Goal: Task Accomplishment & Management: Manage account settings

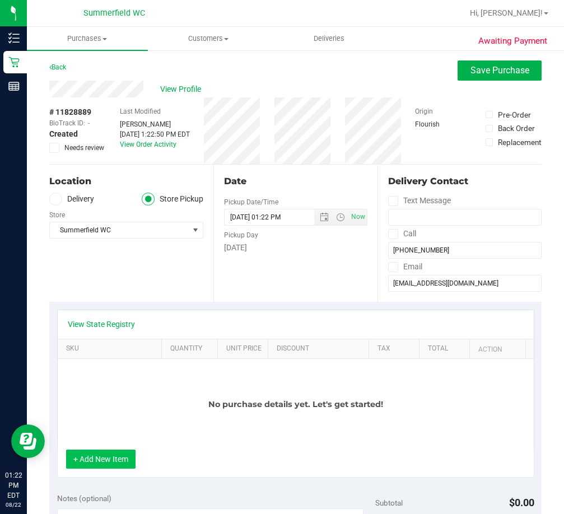
click at [116, 456] on button "+ Add New Item" at bounding box center [100, 459] width 69 height 19
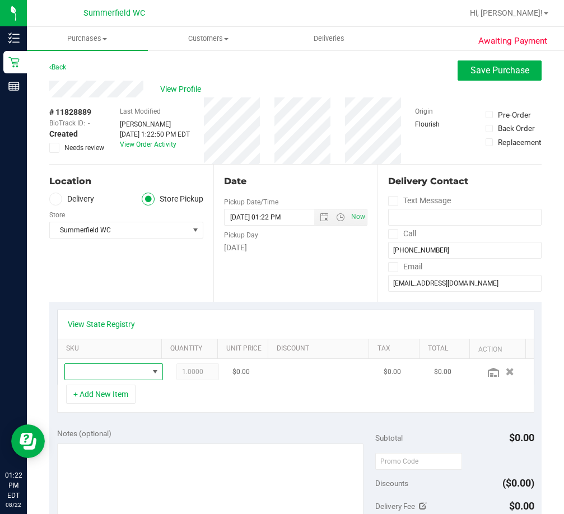
click at [120, 371] on span "NO DATA FOUND" at bounding box center [106, 372] width 83 height 16
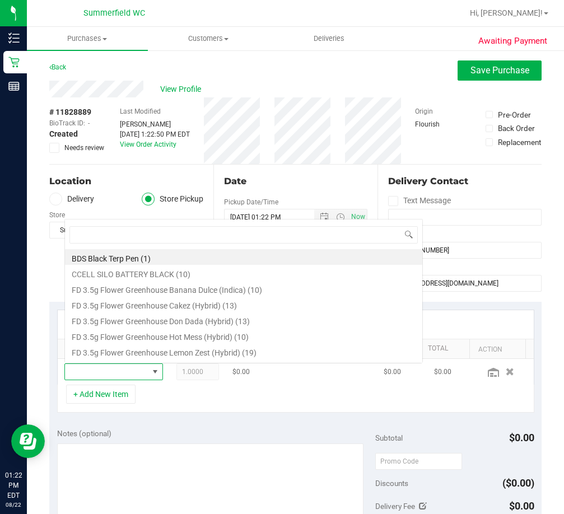
scroll to position [17, 73]
type input "t17"
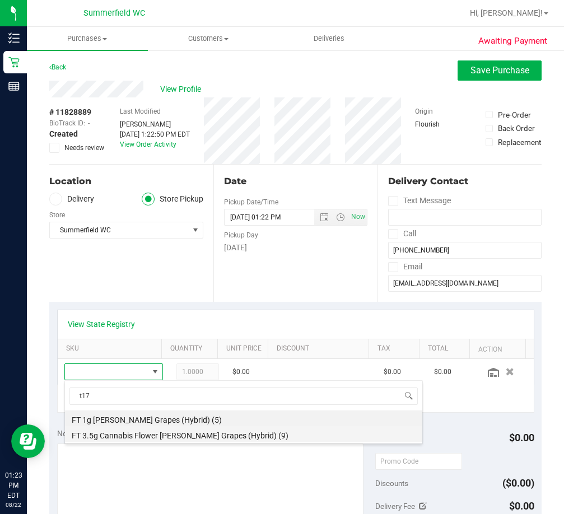
click at [150, 437] on li "FT 3.5g Cannabis Flower Gaspar's Grapes (Hybrid) (9)" at bounding box center [243, 434] width 357 height 16
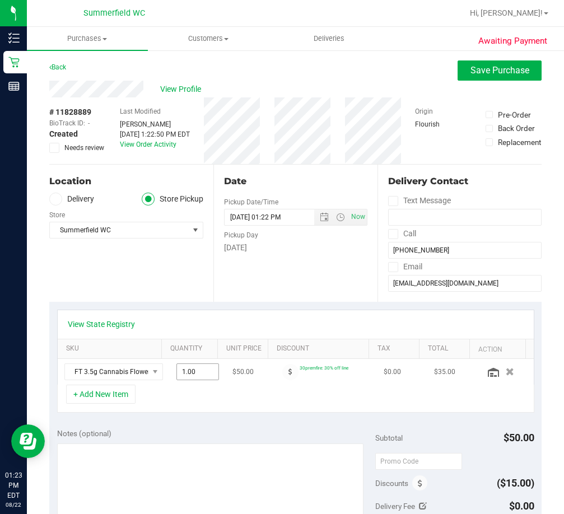
click at [183, 372] on span "1.00 1" at bounding box center [197, 372] width 43 height 17
type input "3"
type input "3.00"
click at [214, 398] on div "+ Add New Item" at bounding box center [295, 399] width 477 height 28
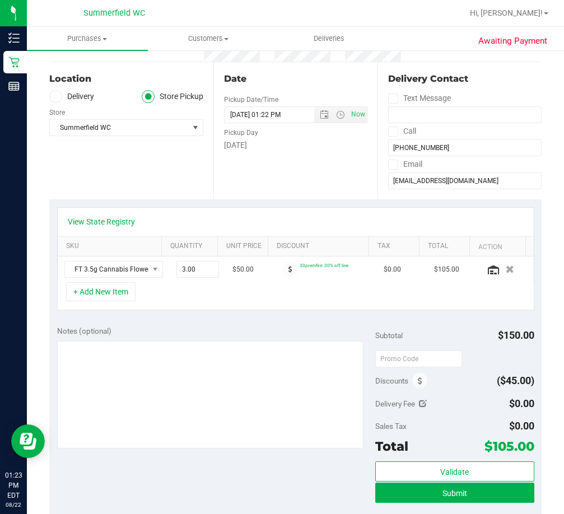
scroll to position [112, 0]
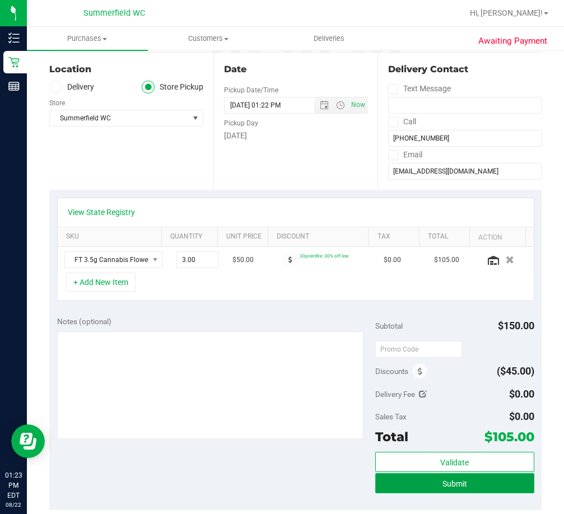
click at [443, 486] on span "Submit" at bounding box center [455, 484] width 25 height 9
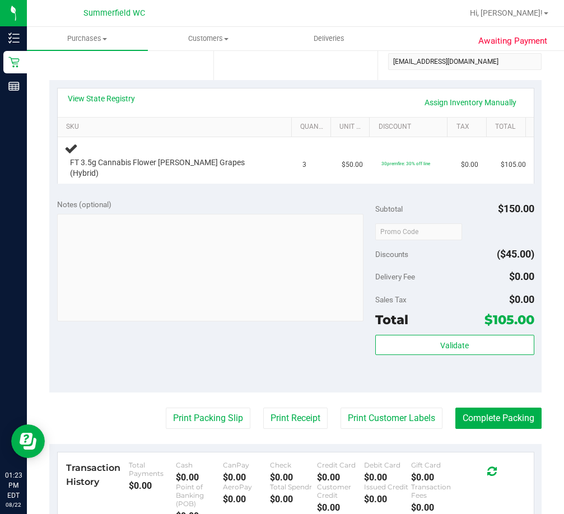
scroll to position [224, 0]
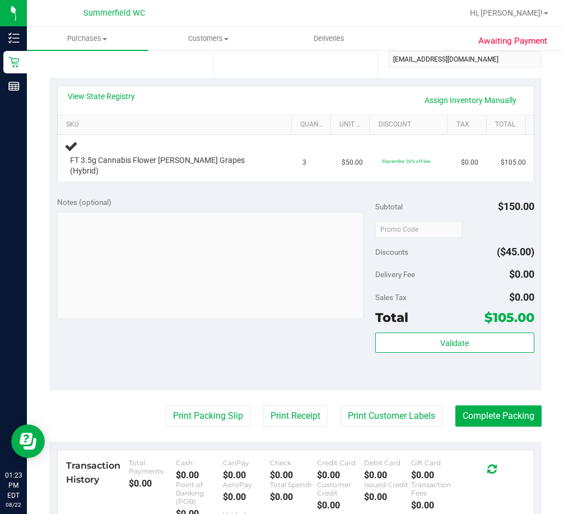
click at [233, 338] on div "Notes (optional) Subtotal $150.00 Discounts ($45.00) Delivery Fee $0.00 Sales T…" at bounding box center [295, 290] width 492 height 202
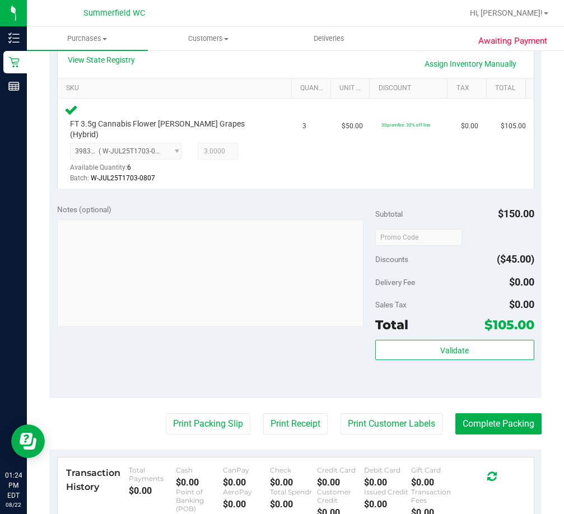
scroll to position [280, 0]
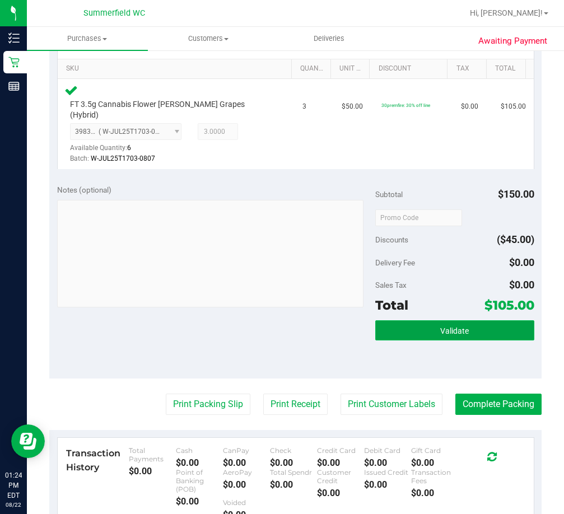
click at [444, 327] on span "Validate" at bounding box center [454, 331] width 29 height 9
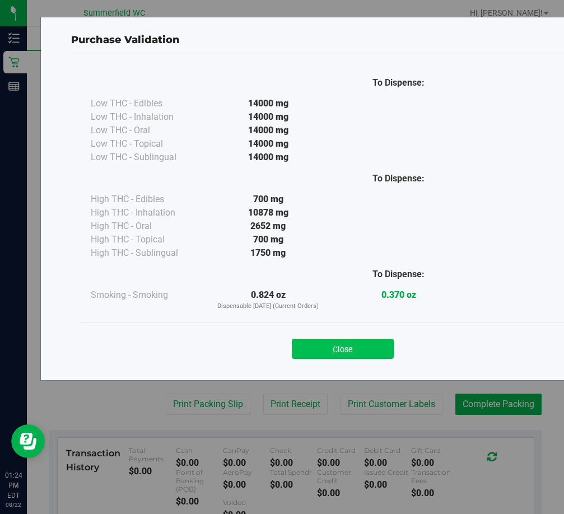
click at [354, 353] on button "Close" at bounding box center [343, 349] width 102 height 20
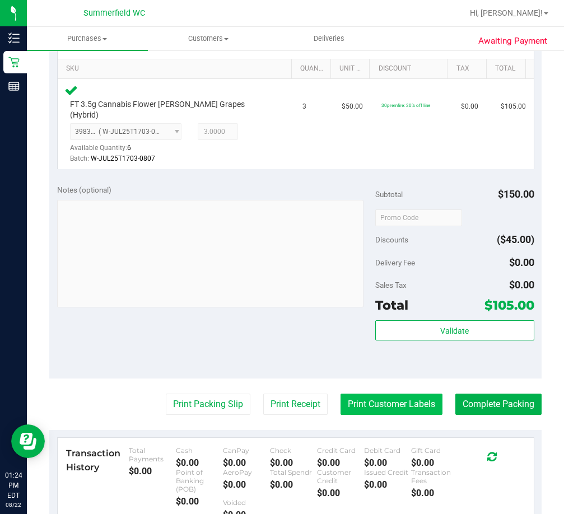
click at [350, 394] on button "Print Customer Labels" at bounding box center [392, 404] width 102 height 21
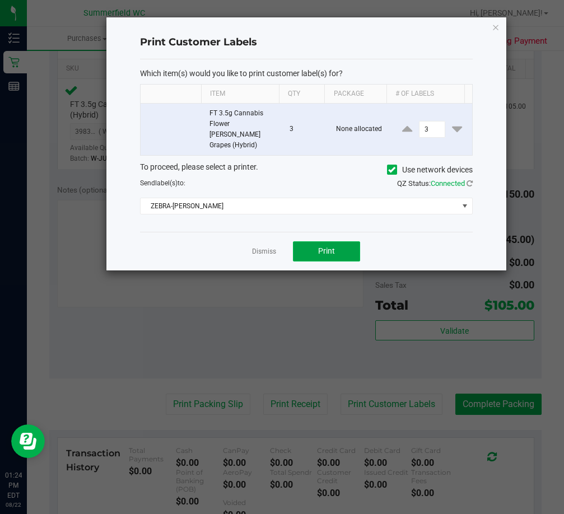
click at [336, 245] on button "Print" at bounding box center [326, 251] width 67 height 20
click at [259, 247] on link "Dismiss" at bounding box center [264, 252] width 24 height 10
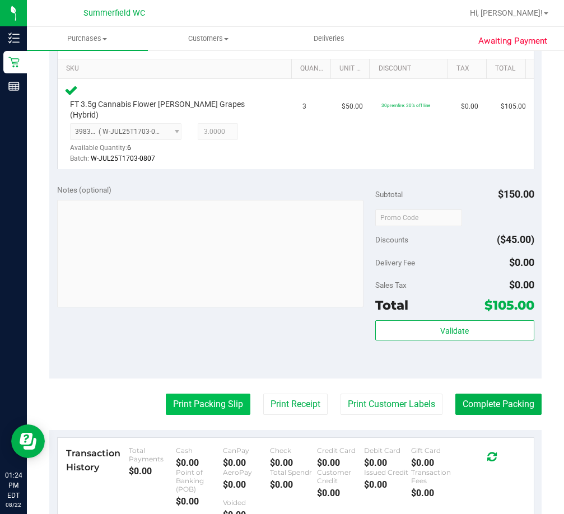
click at [208, 395] on button "Print Packing Slip" at bounding box center [208, 404] width 85 height 21
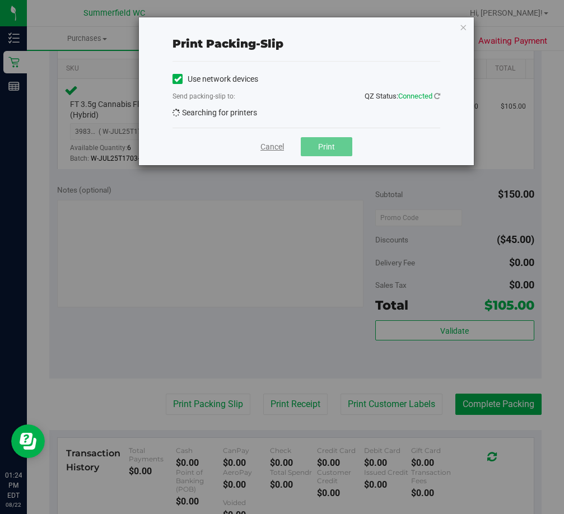
click at [275, 143] on link "Cancel" at bounding box center [272, 147] width 24 height 12
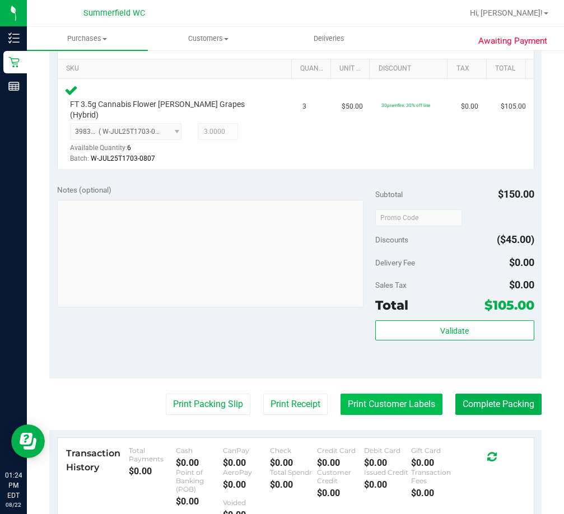
click at [376, 394] on button "Print Customer Labels" at bounding box center [392, 404] width 102 height 21
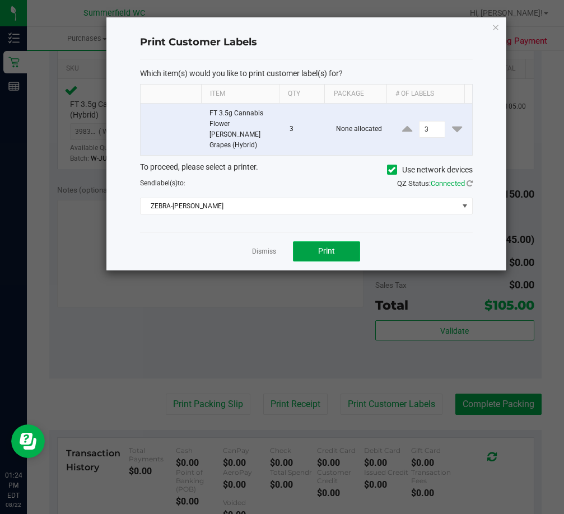
click at [325, 246] on span "Print" at bounding box center [326, 250] width 17 height 9
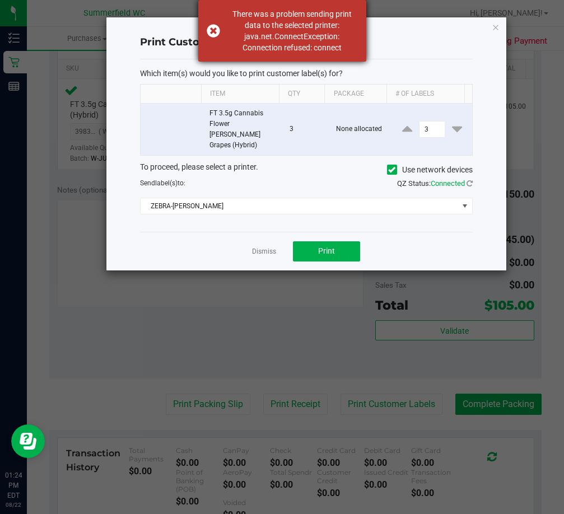
click at [218, 33] on div "There was a problem sending print data to the selected printer: java.net.Connec…" at bounding box center [282, 31] width 168 height 62
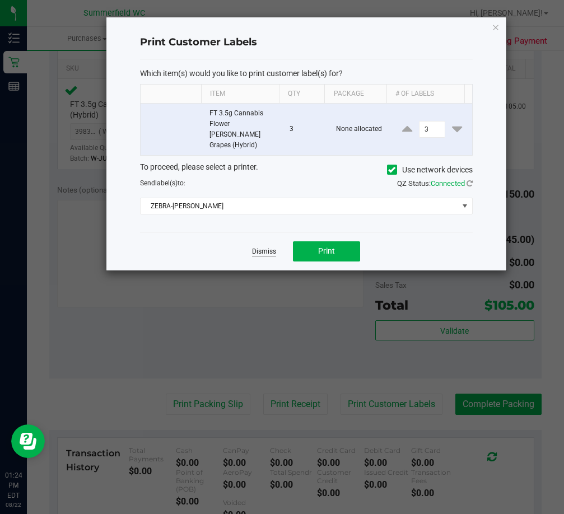
click at [268, 247] on link "Dismiss" at bounding box center [264, 252] width 24 height 10
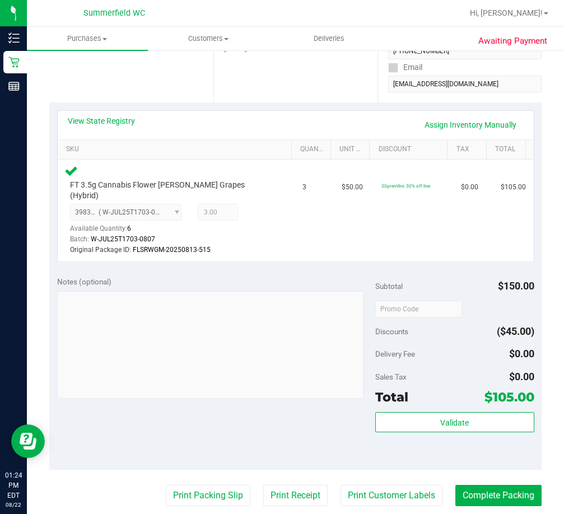
scroll to position [224, 0]
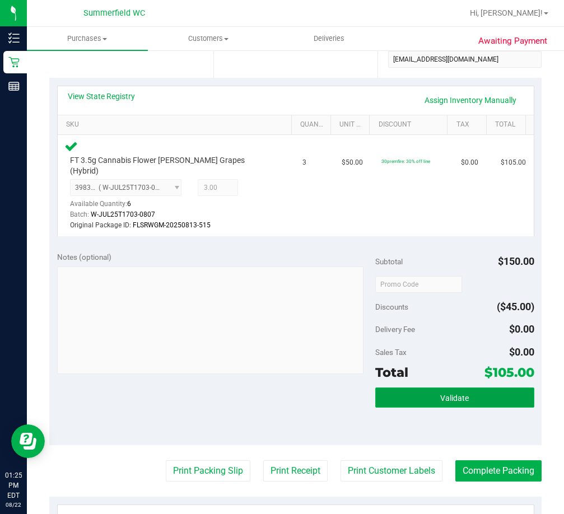
click at [462, 394] on span "Validate" at bounding box center [454, 398] width 29 height 9
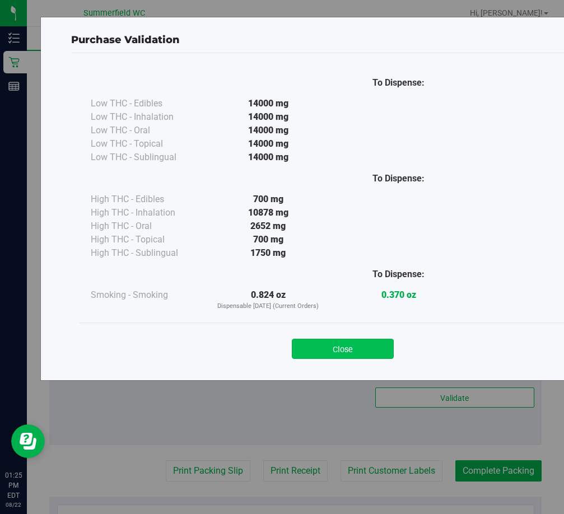
click at [368, 350] on button "Close" at bounding box center [343, 349] width 102 height 20
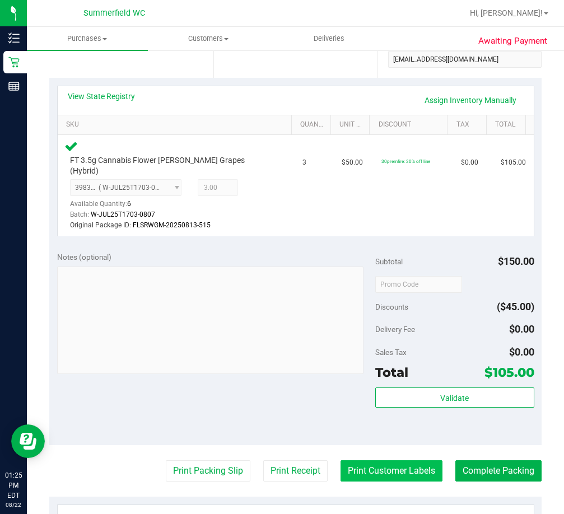
click at [402, 465] on button "Print Customer Labels" at bounding box center [392, 470] width 102 height 21
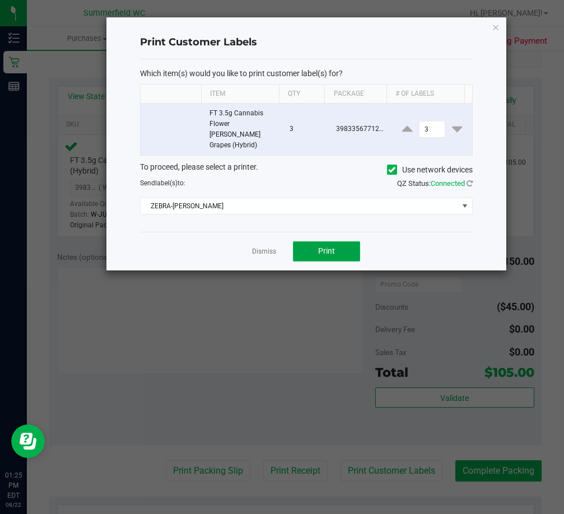
click at [309, 241] on button "Print" at bounding box center [326, 251] width 67 height 20
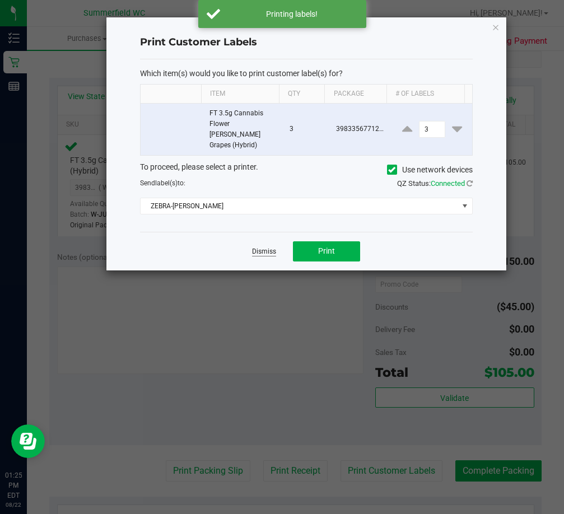
click at [261, 247] on link "Dismiss" at bounding box center [264, 252] width 24 height 10
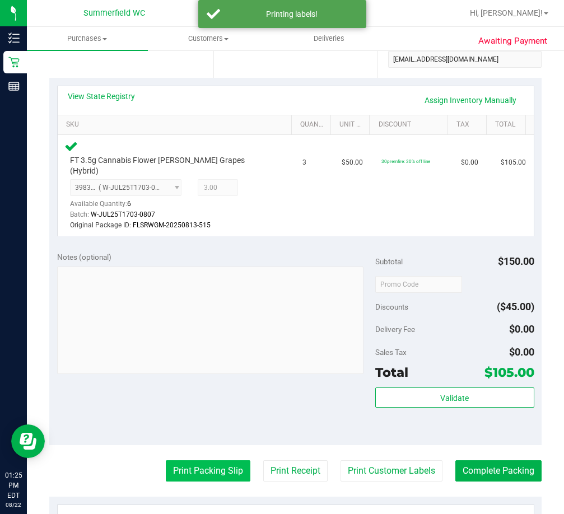
click at [209, 460] on button "Print Packing Slip" at bounding box center [208, 470] width 85 height 21
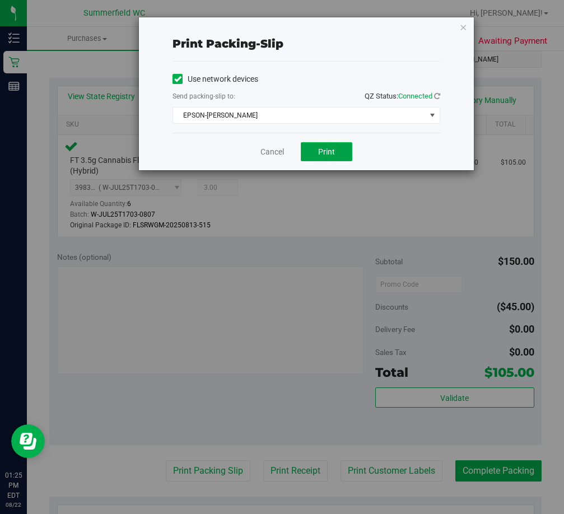
click at [310, 152] on button "Print" at bounding box center [327, 151] width 52 height 19
click at [277, 155] on link "Cancel" at bounding box center [272, 152] width 24 height 12
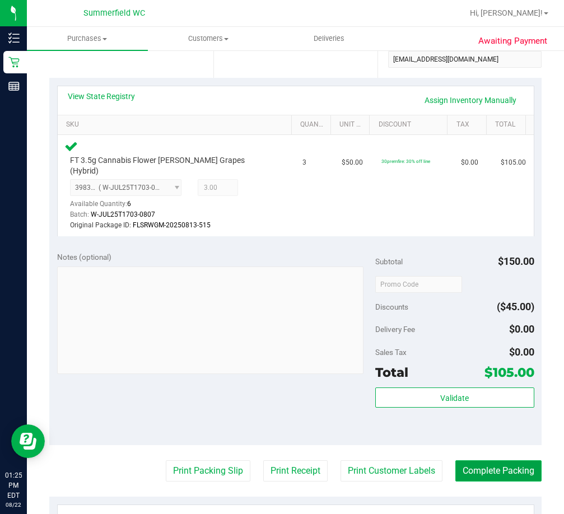
click at [478, 462] on button "Complete Packing" at bounding box center [498, 470] width 86 height 21
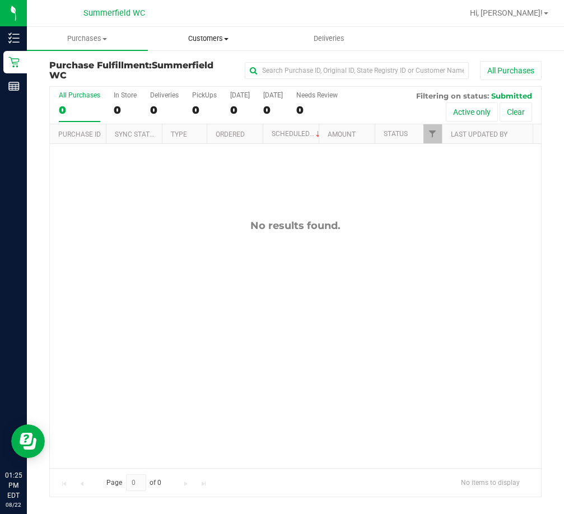
click at [218, 39] on span "Customers" at bounding box center [208, 39] width 120 height 10
click at [190, 68] on span "All customers" at bounding box center [188, 68] width 81 height 10
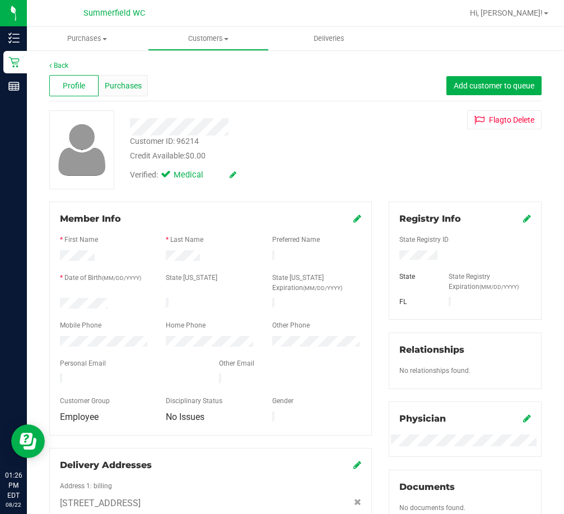
click at [120, 86] on span "Purchases" at bounding box center [123, 86] width 37 height 12
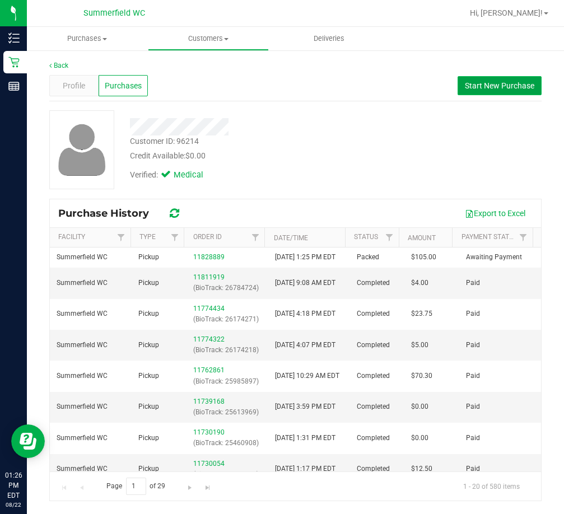
click at [499, 87] on span "Start New Purchase" at bounding box center [499, 85] width 69 height 9
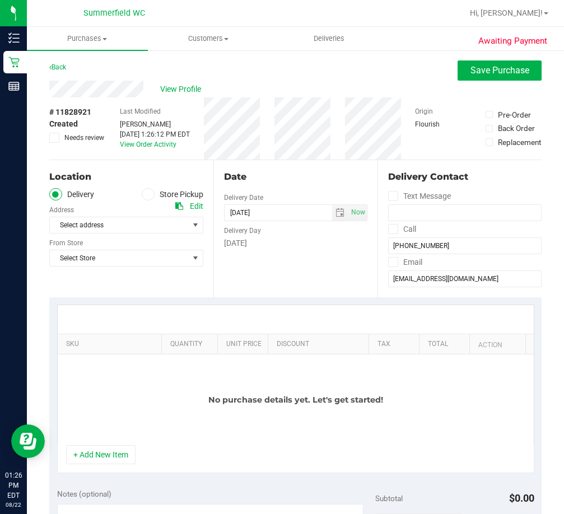
click at [148, 194] on icon at bounding box center [148, 194] width 7 height 0
click at [0, 0] on input "Store Pickup" at bounding box center [0, 0] width 0 height 0
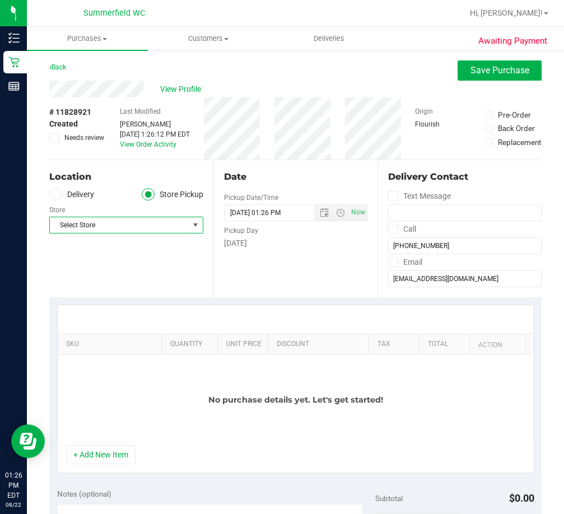
click at [154, 225] on span "Select Store" at bounding box center [119, 225] width 139 height 16
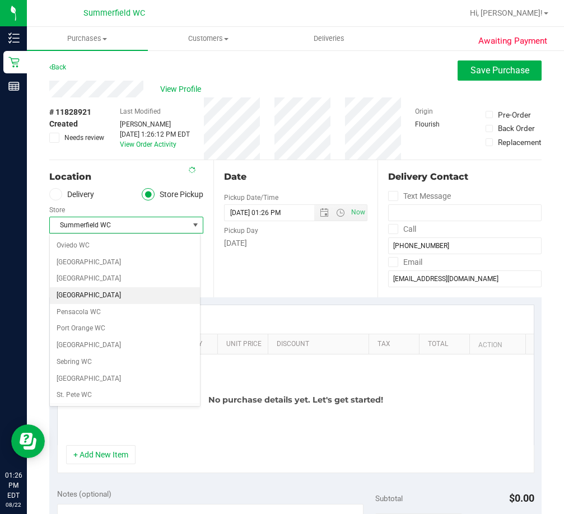
scroll to position [598, 0]
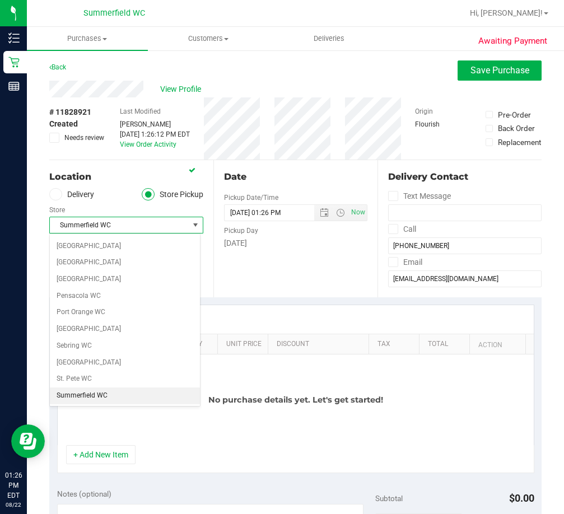
click at [86, 224] on span "Summerfield WC" at bounding box center [119, 225] width 139 height 16
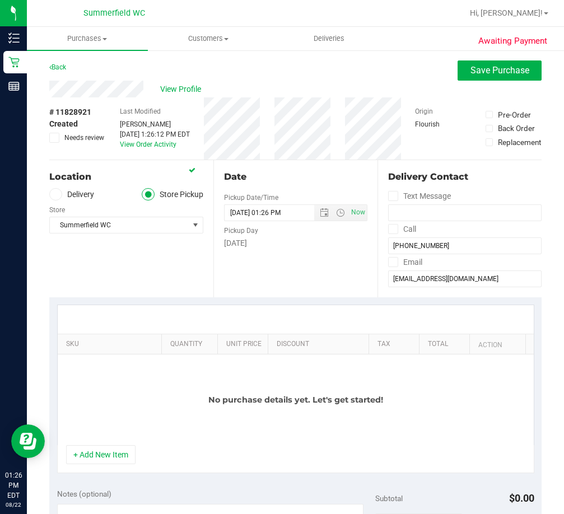
click at [158, 276] on div "Location Delivery Store Pickup Store Summerfield WC Select Store Bonita Springs…" at bounding box center [131, 228] width 164 height 137
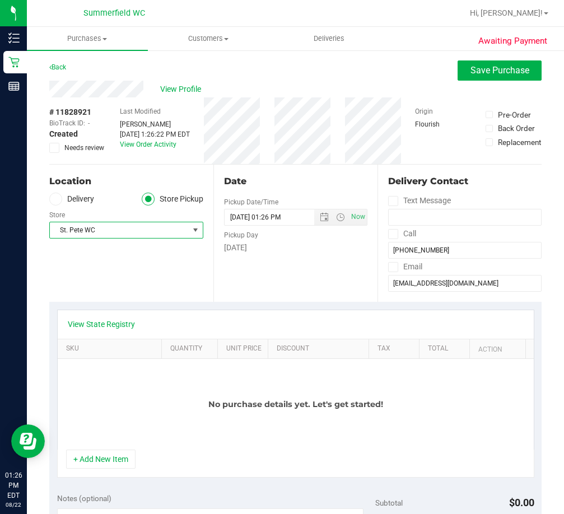
click at [136, 231] on span "St. Pete WC" at bounding box center [119, 230] width 139 height 16
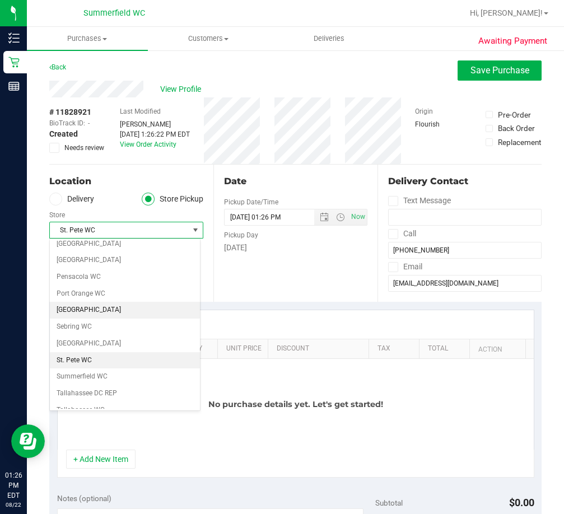
scroll to position [638, 0]
click at [97, 363] on li "Summerfield WC" at bounding box center [125, 360] width 150 height 17
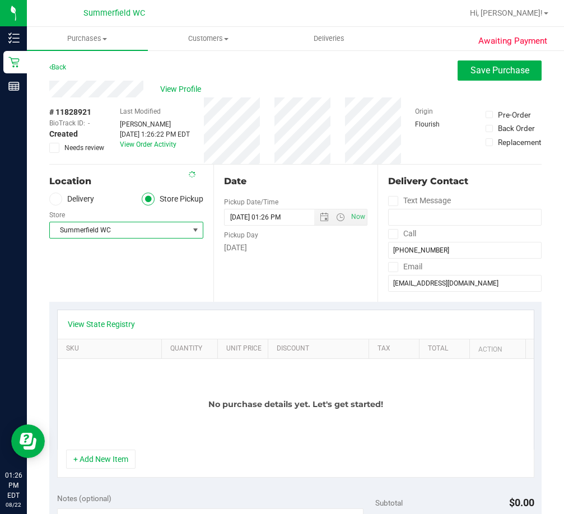
click at [128, 282] on div "Location Delivery Store Pickup Store [PERSON_NAME] Select Store [PERSON_NAME][G…" at bounding box center [131, 233] width 164 height 137
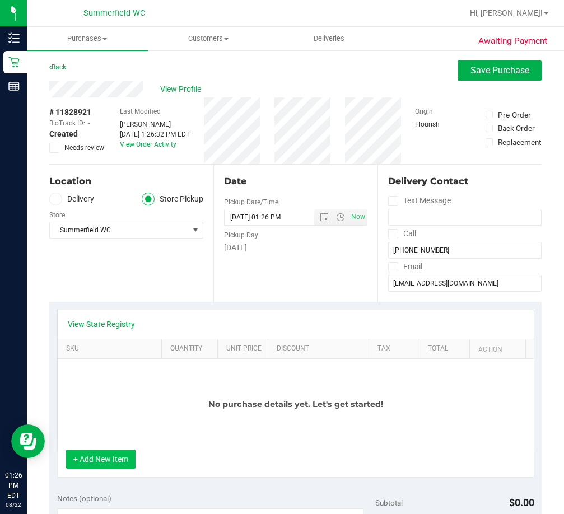
click at [108, 461] on button "+ Add New Item" at bounding box center [100, 459] width 69 height 19
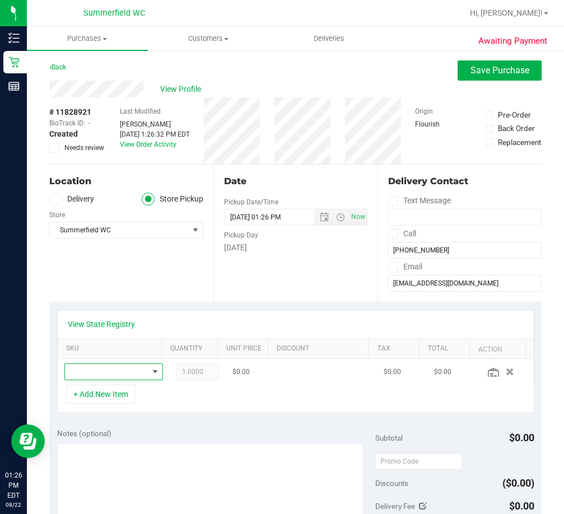
click at [115, 371] on span "NO DATA FOUND" at bounding box center [106, 372] width 83 height 16
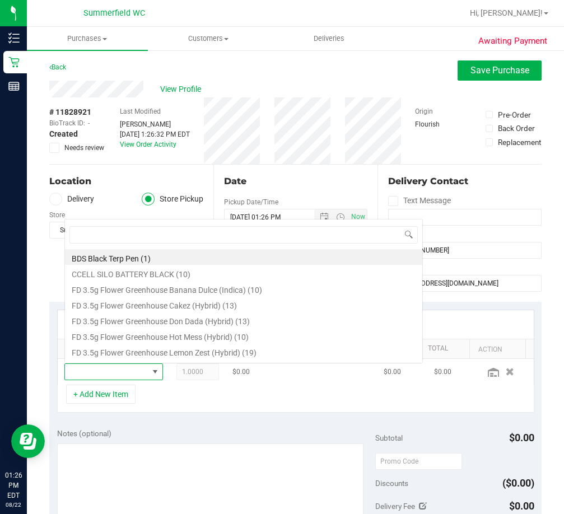
scroll to position [17, 73]
type input "fic"
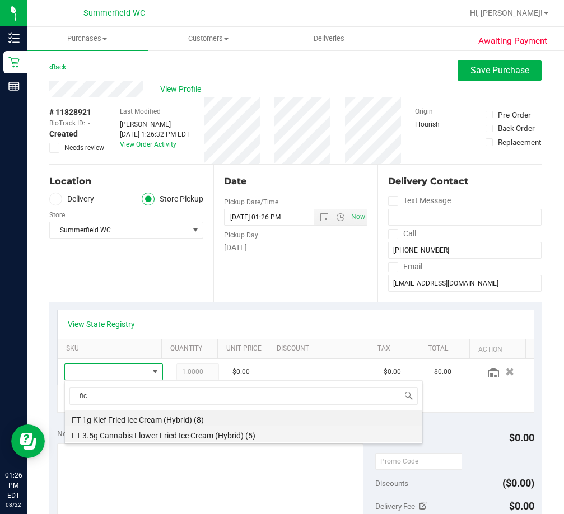
click at [132, 438] on li "FT 3.5g Cannabis Flower Fried Ice Cream (Hybrid) (5)" at bounding box center [243, 434] width 357 height 16
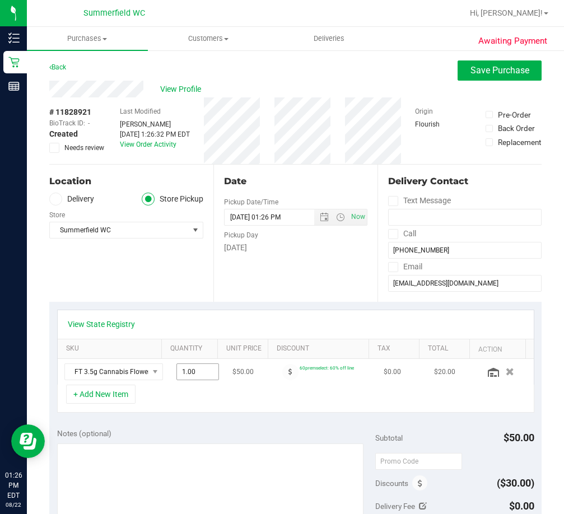
click at [176, 373] on span "1.00 1" at bounding box center [197, 372] width 43 height 17
type input "2"
type input "2.00"
click at [219, 414] on div "View State Registry SKU Quantity Unit Price Discount Tax Total Action FT 3.5g C…" at bounding box center [295, 361] width 492 height 119
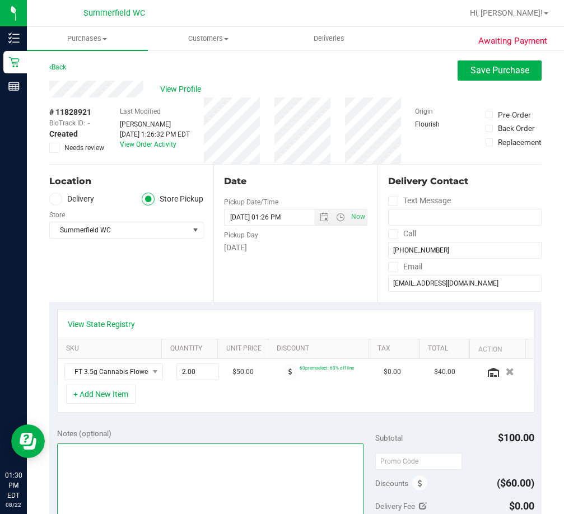
click at [214, 450] on textarea at bounding box center [210, 498] width 307 height 108
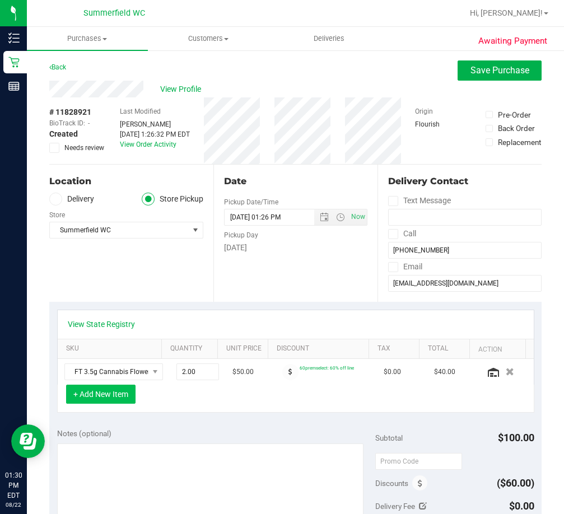
click at [111, 392] on button "+ Add New Item" at bounding box center [100, 394] width 69 height 19
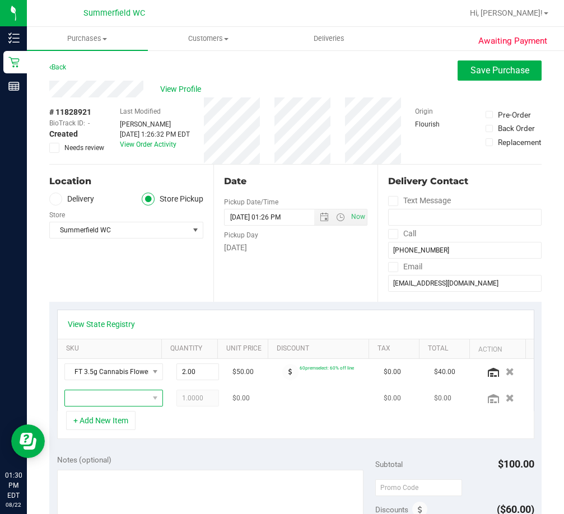
click at [118, 403] on span "NO DATA FOUND" at bounding box center [106, 398] width 83 height 16
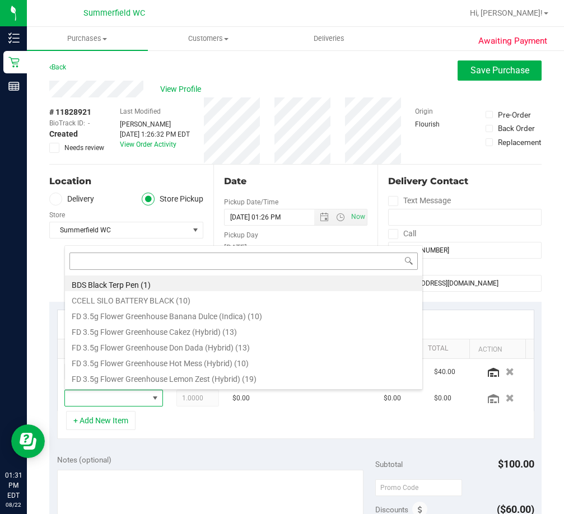
click at [148, 259] on input at bounding box center [243, 261] width 348 height 17
type input "dda"
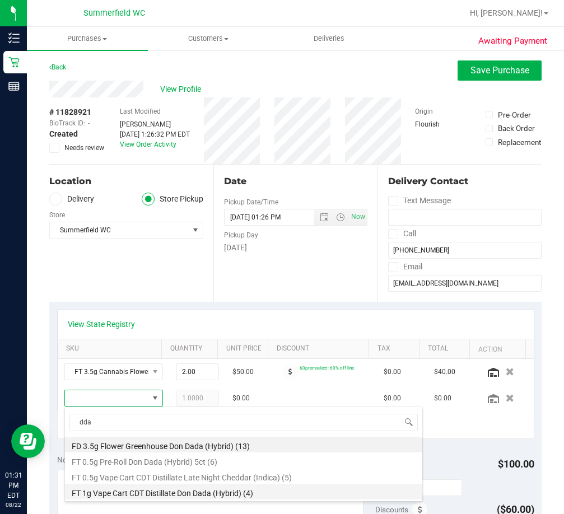
click at [155, 493] on li "FT 1g Vape Cart CDT Distillate Don Dada (Hybrid) (4)" at bounding box center [243, 492] width 357 height 16
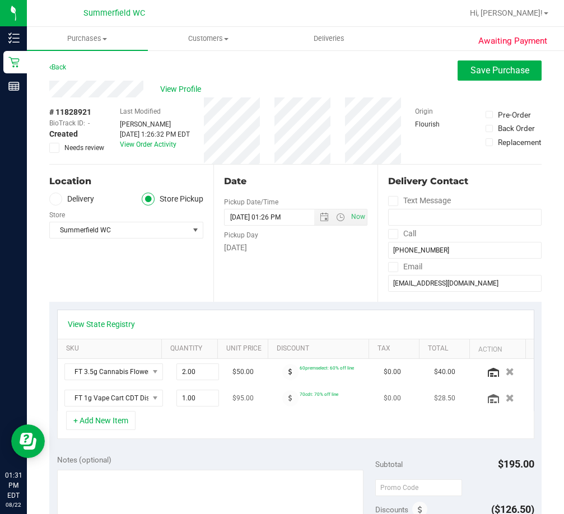
drag, startPoint x: 496, startPoint y: 397, endPoint x: 330, endPoint y: 406, distance: 166.1
click at [506, 397] on icon "button" at bounding box center [510, 398] width 8 height 8
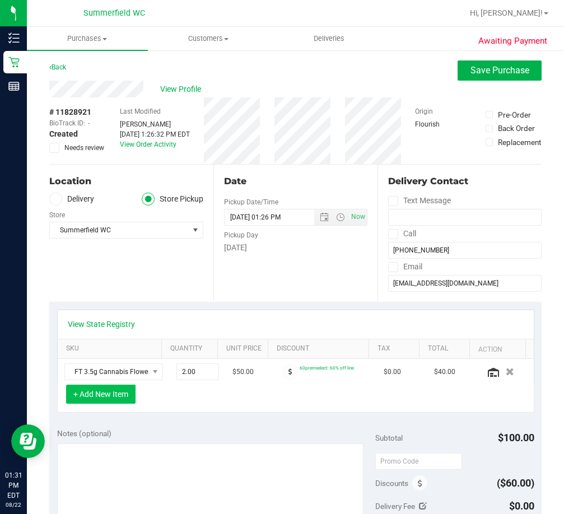
click at [100, 397] on button "+ Add New Item" at bounding box center [100, 394] width 69 height 19
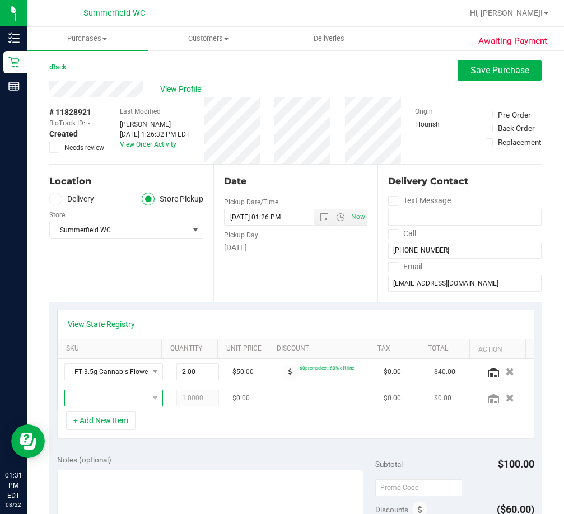
click at [148, 404] on span "NO DATA FOUND" at bounding box center [155, 398] width 14 height 16
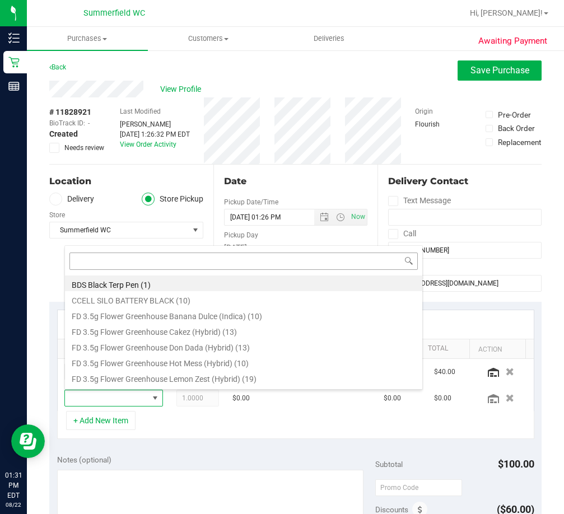
click at [113, 261] on input at bounding box center [243, 261] width 348 height 17
type input "t12"
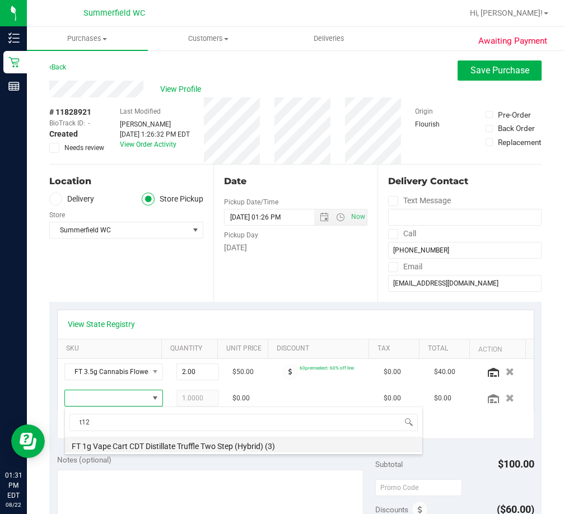
click at [188, 449] on li "FT 1g Vape Cart CDT Distillate Truffle Two Step (Hybrid) (3)" at bounding box center [243, 445] width 357 height 16
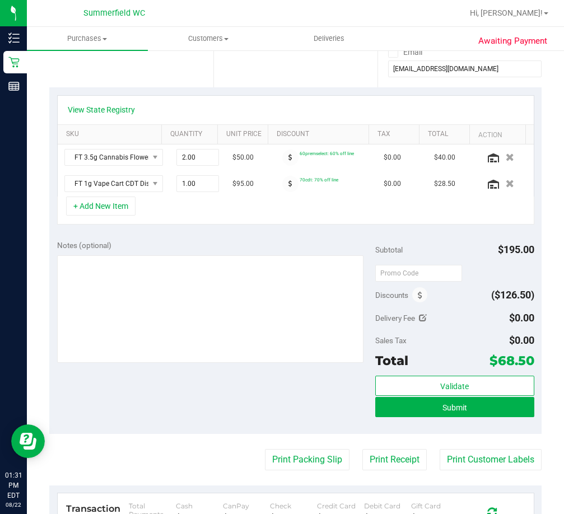
scroll to position [224, 0]
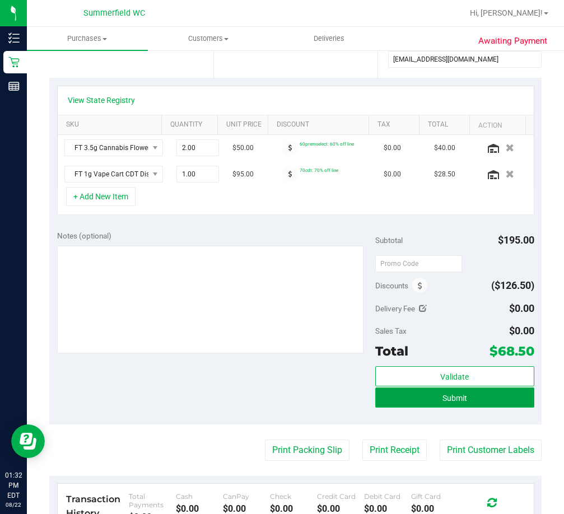
click at [465, 398] on button "Submit" at bounding box center [454, 398] width 159 height 20
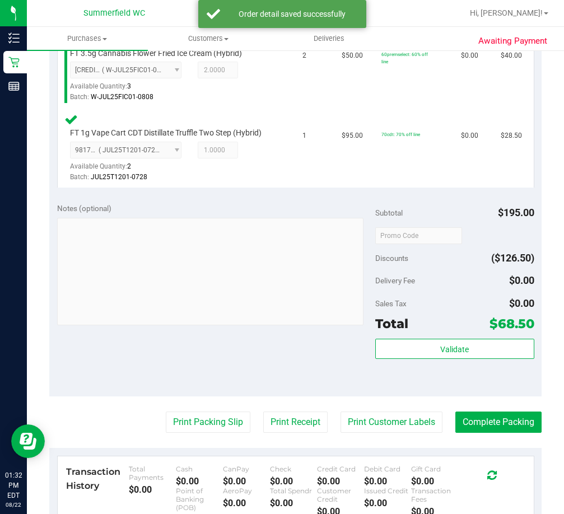
scroll to position [336, 0]
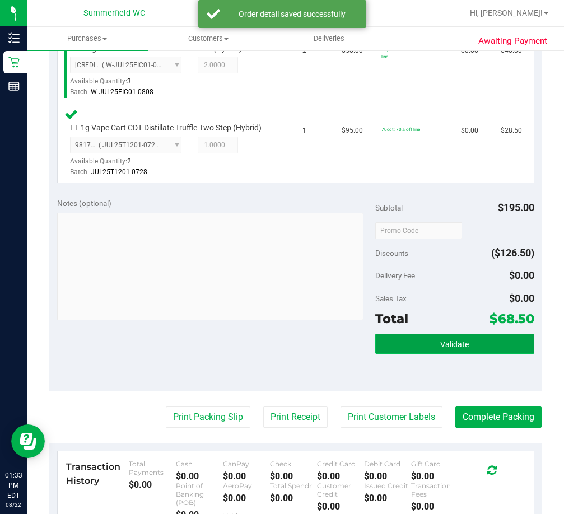
click at [448, 344] on span "Validate" at bounding box center [454, 344] width 29 height 9
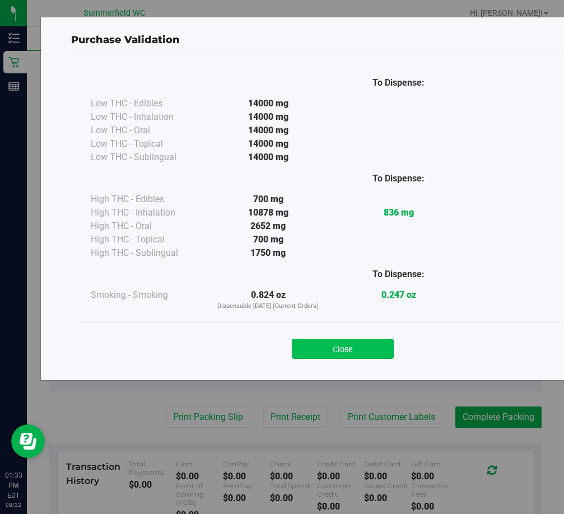
click at [345, 352] on button "Close" at bounding box center [343, 349] width 102 height 20
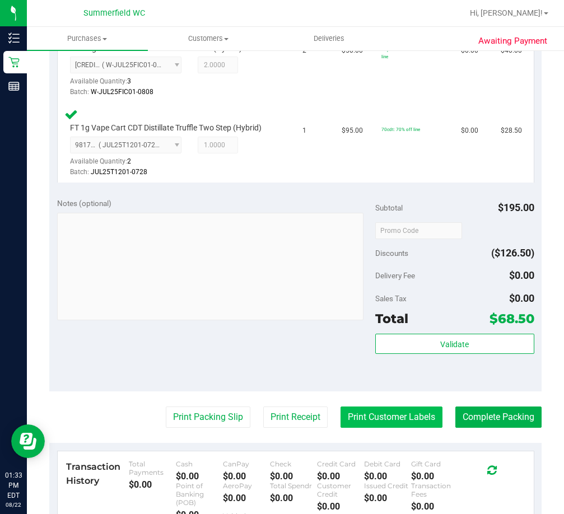
click at [399, 414] on button "Print Customer Labels" at bounding box center [392, 417] width 102 height 21
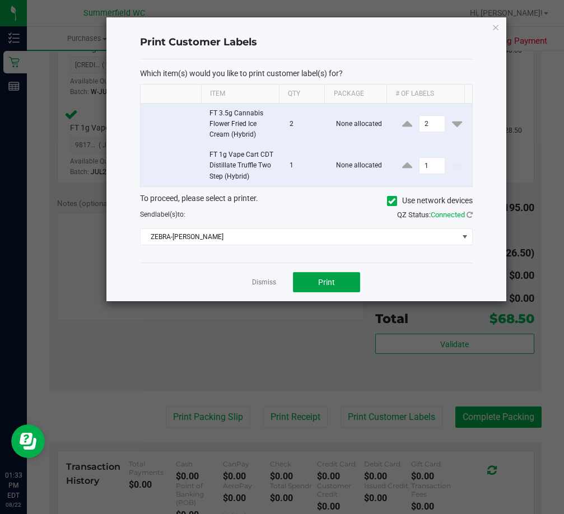
click at [338, 281] on button "Print" at bounding box center [326, 282] width 67 height 20
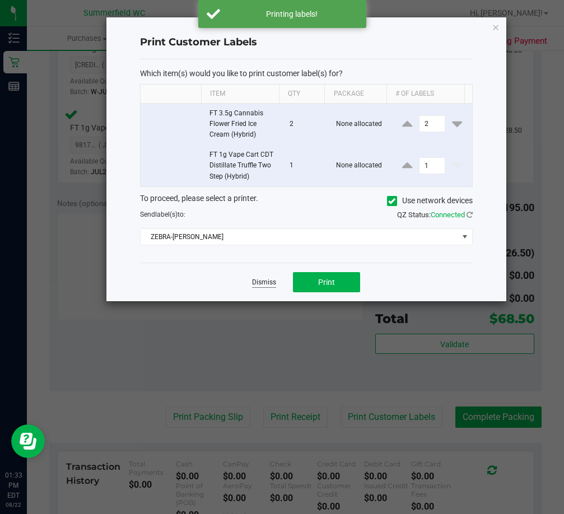
click at [264, 283] on link "Dismiss" at bounding box center [264, 283] width 24 height 10
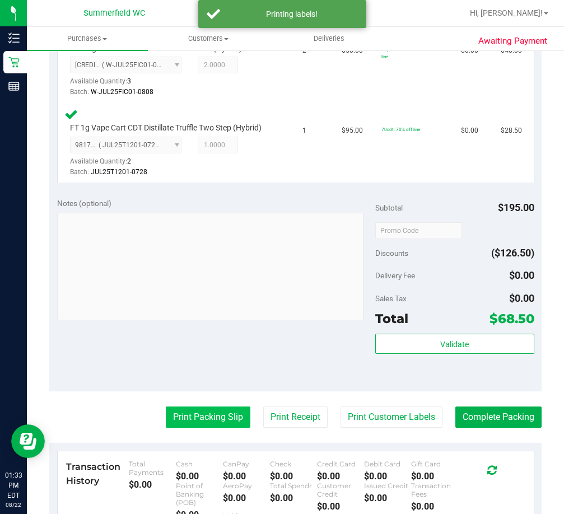
click at [224, 415] on button "Print Packing Slip" at bounding box center [208, 417] width 85 height 21
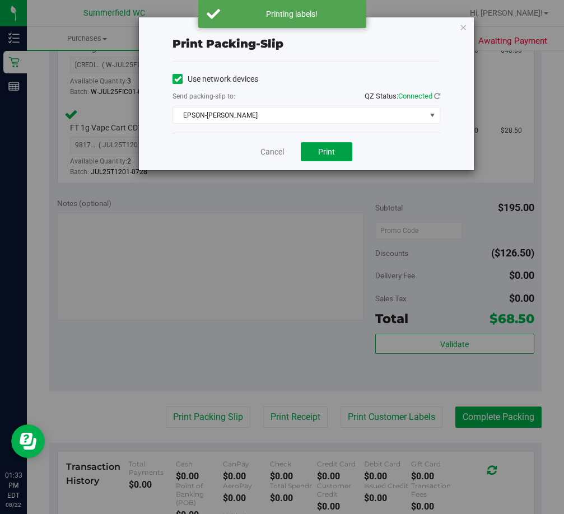
click at [338, 149] on button "Print" at bounding box center [327, 151] width 52 height 19
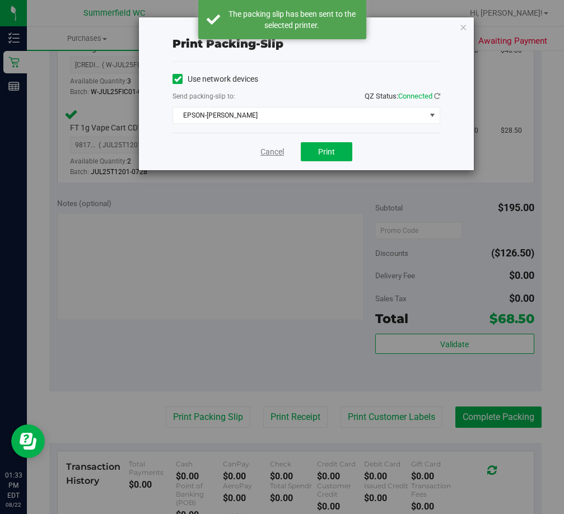
click at [277, 153] on link "Cancel" at bounding box center [272, 152] width 24 height 12
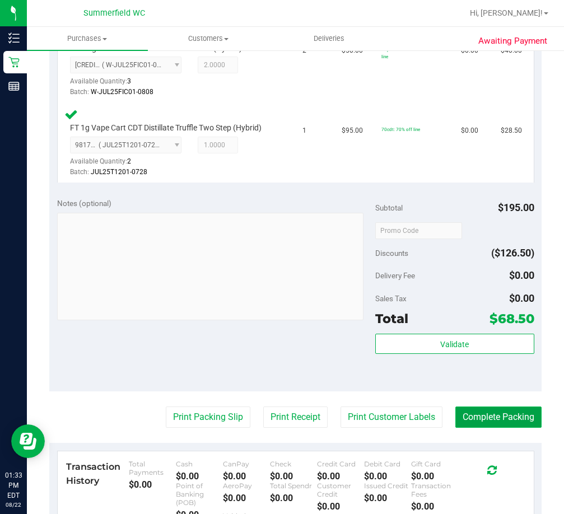
click at [480, 419] on button "Complete Packing" at bounding box center [498, 417] width 86 height 21
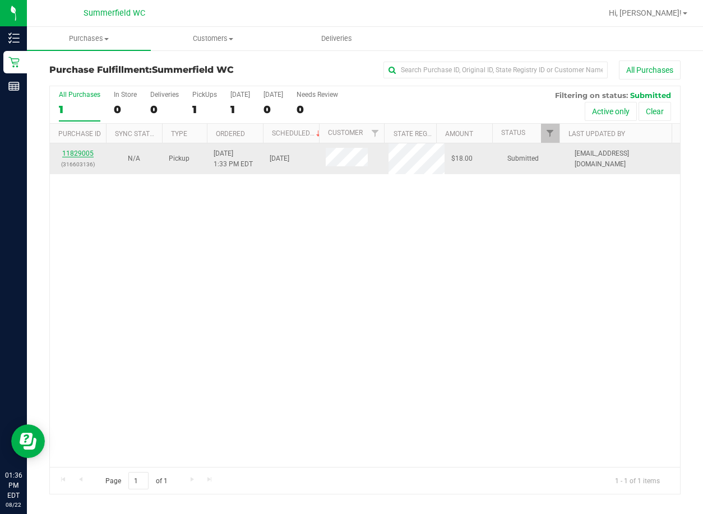
click at [82, 152] on link "11829005" at bounding box center [77, 154] width 31 height 8
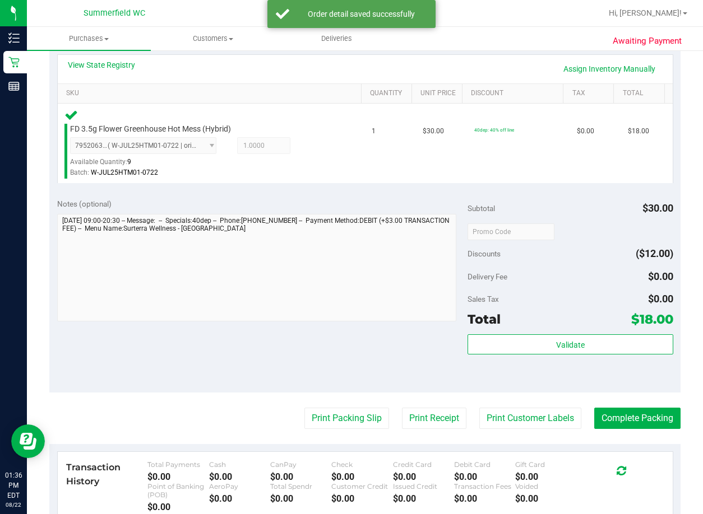
scroll to position [280, 0]
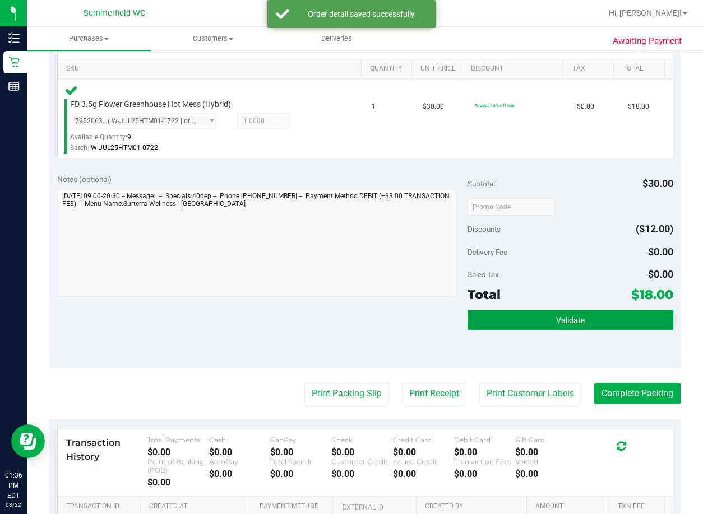
click at [512, 322] on button "Validate" at bounding box center [569, 320] width 205 height 20
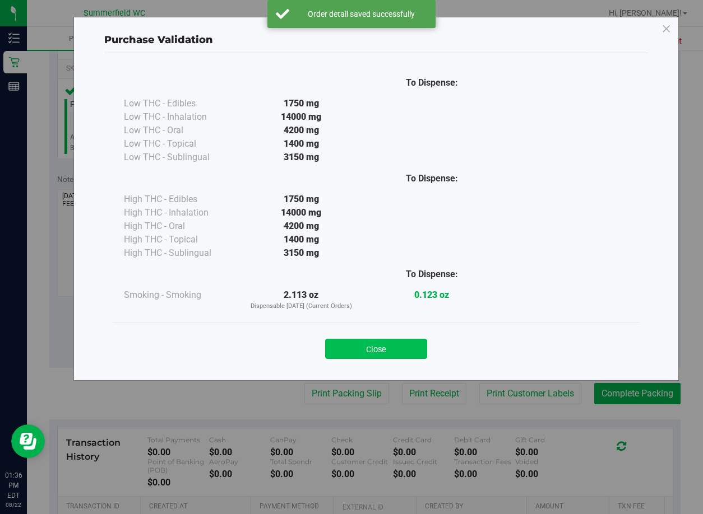
click at [401, 344] on button "Close" at bounding box center [376, 349] width 102 height 20
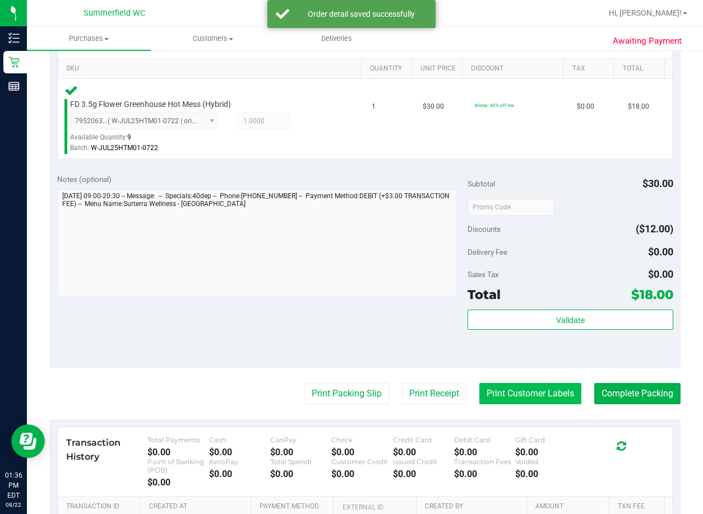
click at [486, 391] on button "Print Customer Labels" at bounding box center [530, 393] width 102 height 21
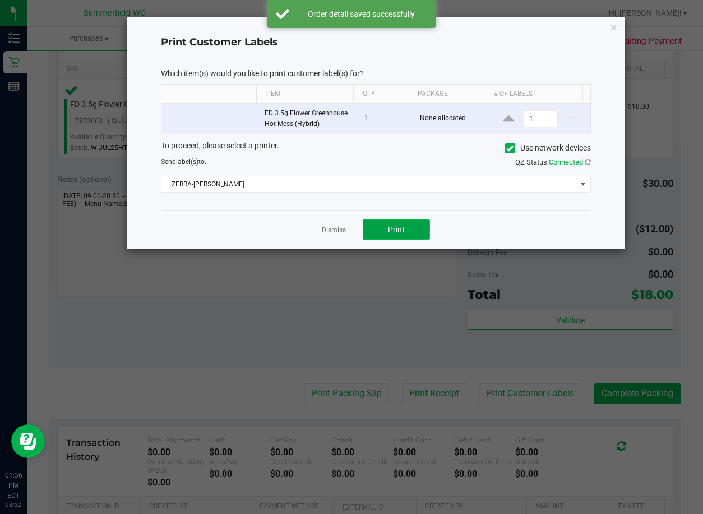
click at [390, 225] on span "Print" at bounding box center [396, 229] width 17 height 9
click at [336, 230] on link "Dismiss" at bounding box center [334, 231] width 24 height 10
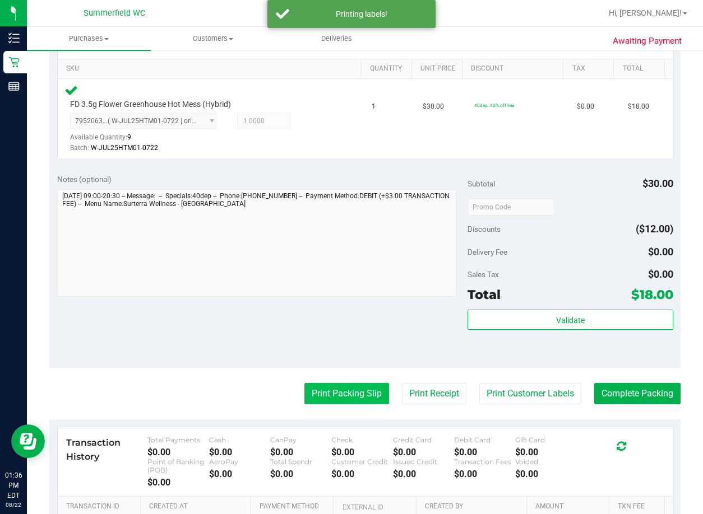
click at [336, 390] on button "Print Packing Slip" at bounding box center [346, 393] width 85 height 21
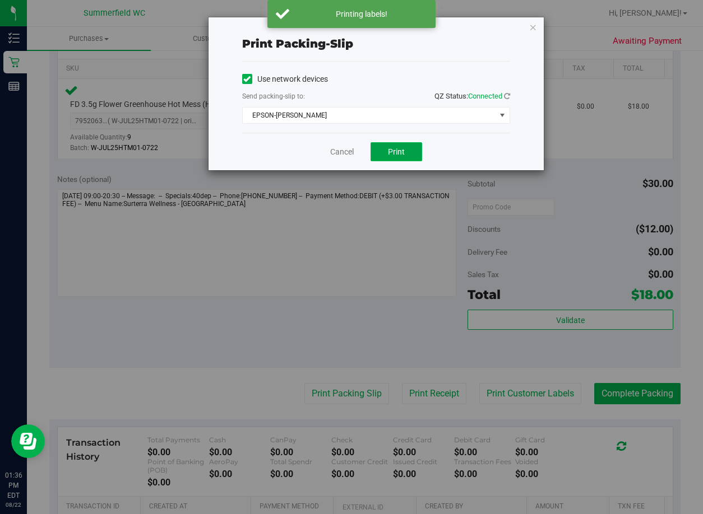
click at [400, 144] on button "Print" at bounding box center [396, 151] width 52 height 19
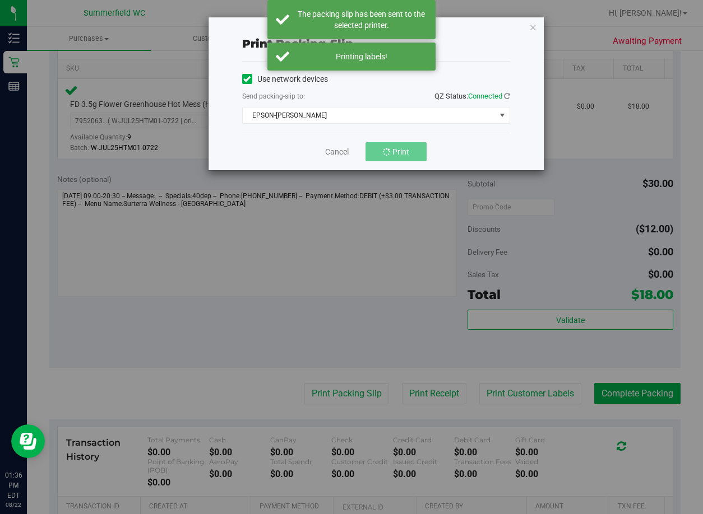
drag, startPoint x: 158, startPoint y: 188, endPoint x: 52, endPoint y: 204, distance: 107.7
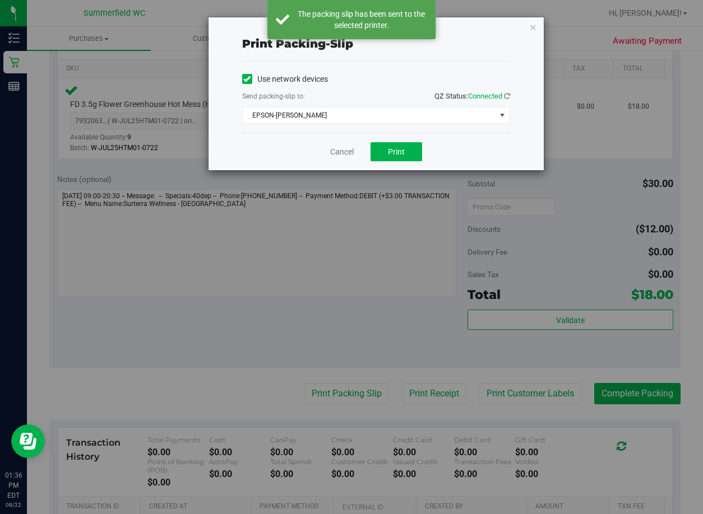
drag, startPoint x: 52, startPoint y: 204, endPoint x: 292, endPoint y: 295, distance: 257.4
click at [292, 295] on div "Print packing-slip Use network devices Send packing-slip to: QZ Status: Connect…" at bounding box center [355, 257] width 711 height 514
click at [398, 147] on span "Print" at bounding box center [396, 151] width 17 height 9
click at [338, 151] on link "Cancel" at bounding box center [342, 152] width 24 height 12
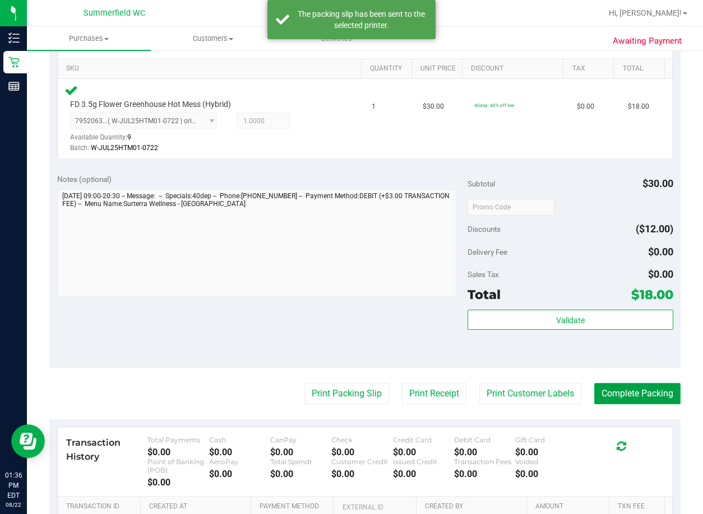
drag, startPoint x: 638, startPoint y: 388, endPoint x: 610, endPoint y: 383, distance: 27.9
click at [564, 388] on button "Complete Packing" at bounding box center [637, 393] width 86 height 21
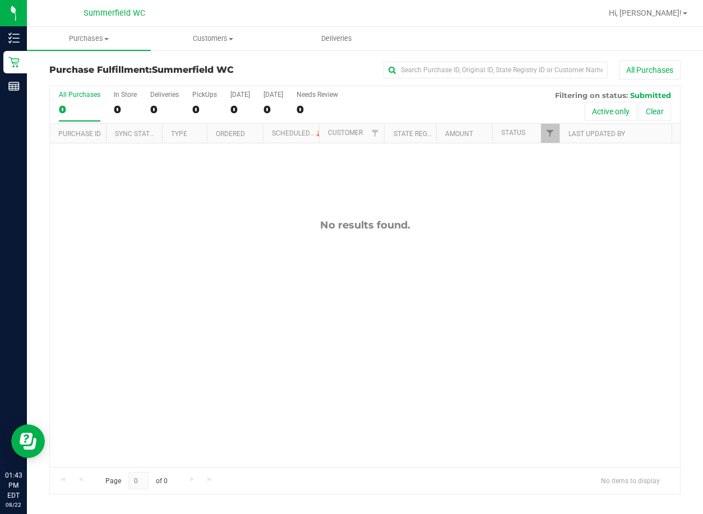
click at [272, 243] on div "No results found." at bounding box center [365, 342] width 630 height 399
click at [361, 347] on div "No results found." at bounding box center [365, 342] width 630 height 399
click at [343, 306] on div "No results found." at bounding box center [365, 342] width 630 height 399
drag, startPoint x: 281, startPoint y: 164, endPoint x: 273, endPoint y: 160, distance: 9.0
click at [278, 164] on div "No results found." at bounding box center [365, 342] width 630 height 399
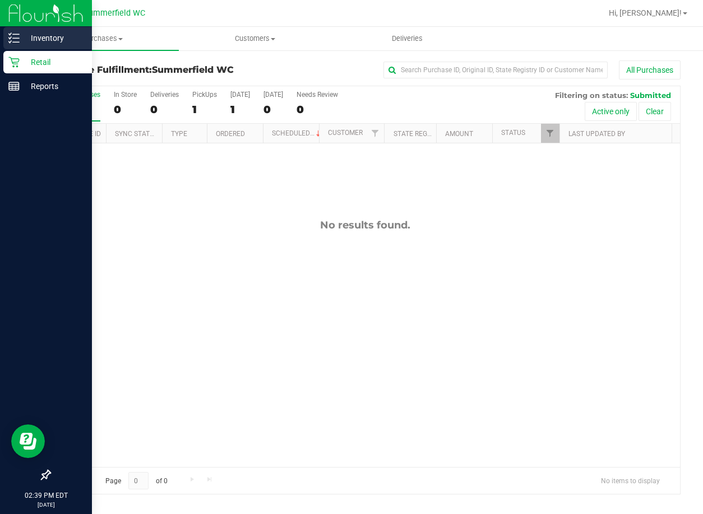
click at [48, 40] on p "Inventory" at bounding box center [53, 37] width 67 height 13
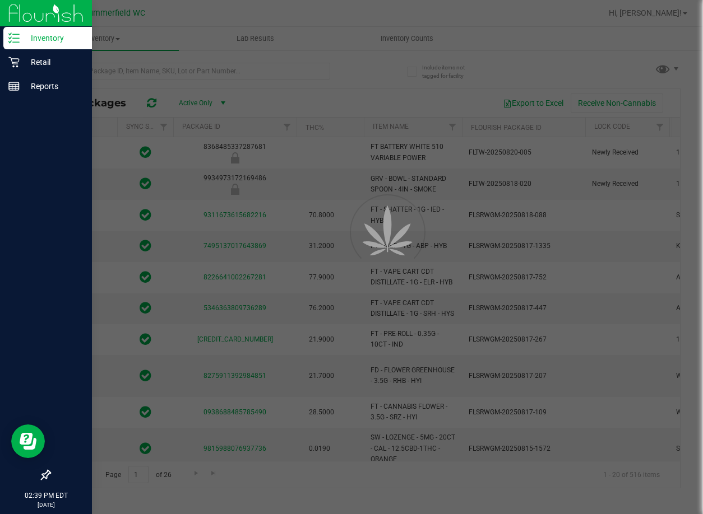
click at [131, 73] on div at bounding box center [351, 257] width 703 height 514
type input "[DATE]"
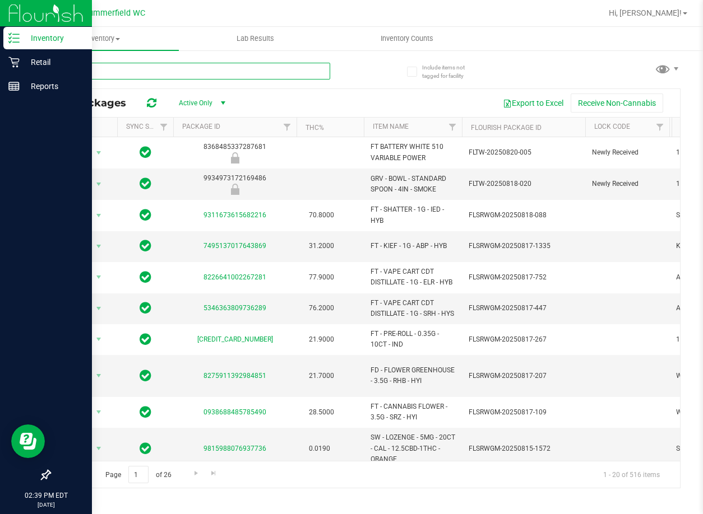
click at [131, 73] on input "text" at bounding box center [189, 71] width 281 height 17
type input "t12"
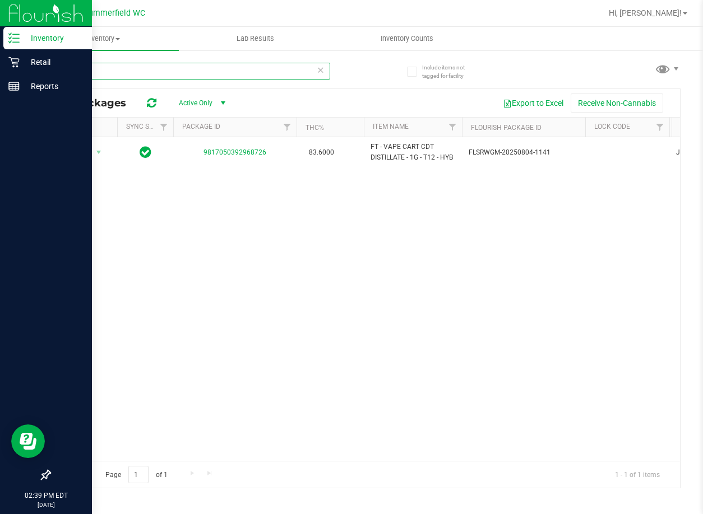
drag, startPoint x: 82, startPoint y: 67, endPoint x: 53, endPoint y: 71, distance: 29.9
click at [53, 71] on input "t12" at bounding box center [189, 71] width 281 height 17
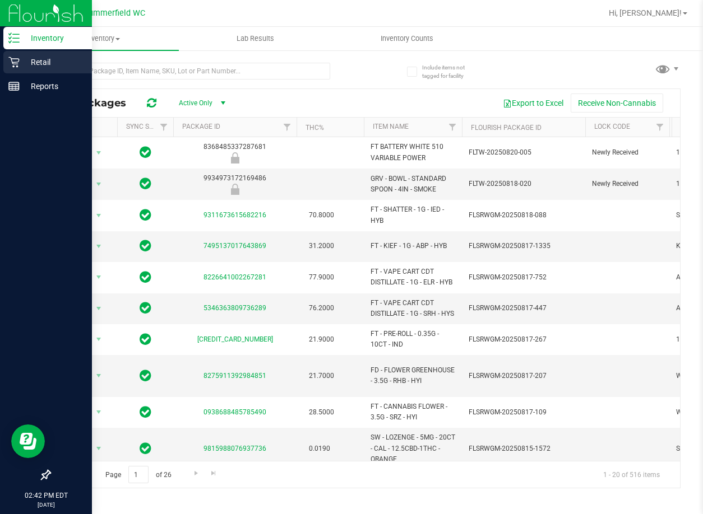
click at [35, 63] on p "Retail" at bounding box center [53, 61] width 67 height 13
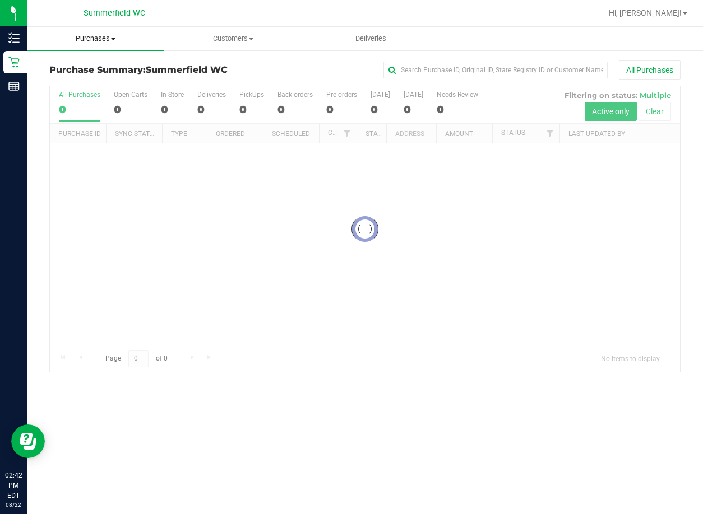
click at [105, 39] on span "Purchases" at bounding box center [95, 39] width 137 height 10
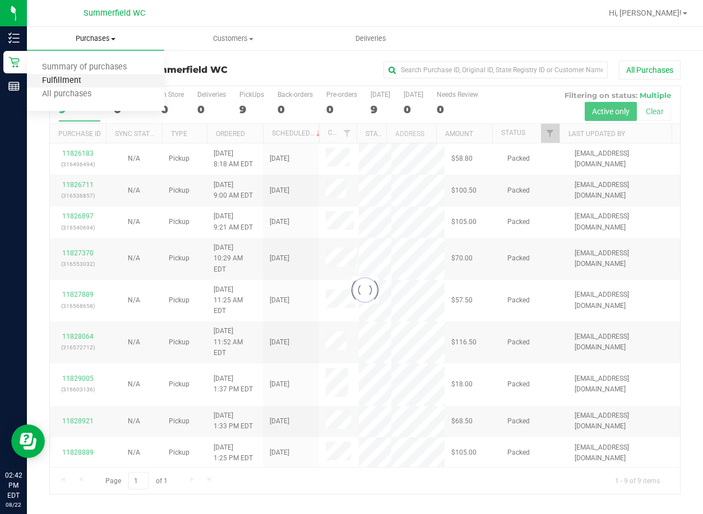
click at [83, 80] on span "Fulfillment" at bounding box center [61, 81] width 69 height 10
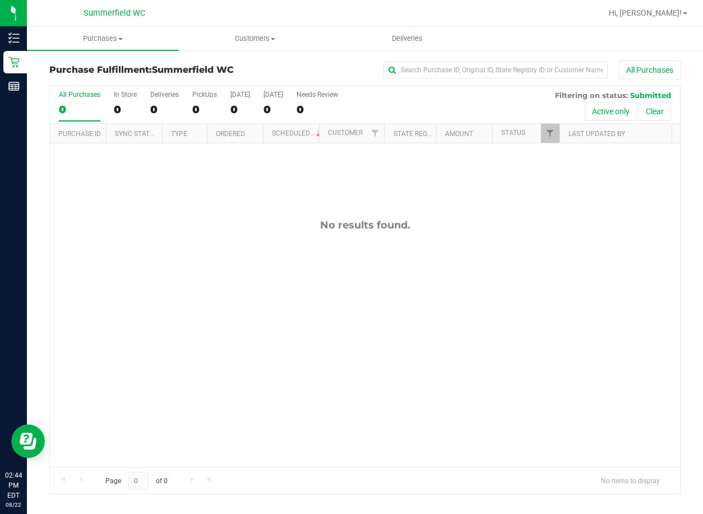
click at [332, 362] on div "No results found." at bounding box center [365, 342] width 630 height 399
click at [299, 328] on div "No results found." at bounding box center [365, 342] width 630 height 399
click at [368, 334] on div "No results found." at bounding box center [365, 342] width 630 height 399
click at [147, 331] on div "No results found." at bounding box center [365, 342] width 630 height 399
click at [285, 319] on div "No results found." at bounding box center [365, 342] width 630 height 399
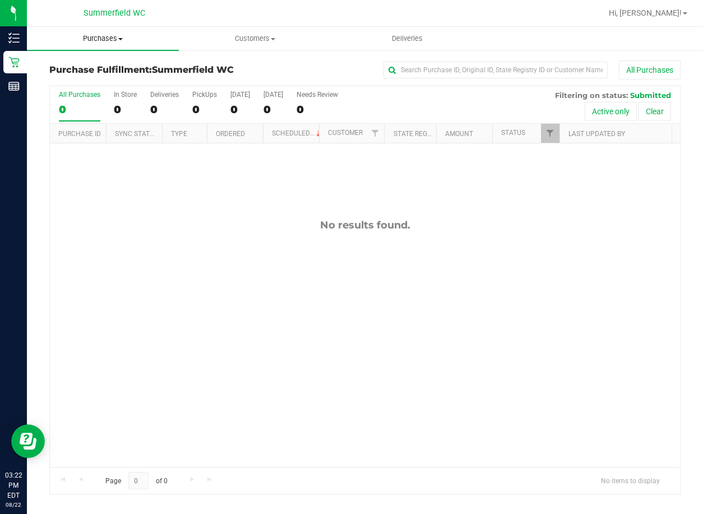
click at [111, 34] on span "Purchases" at bounding box center [103, 39] width 152 height 10
click at [80, 79] on span "Fulfillment" at bounding box center [61, 81] width 69 height 10
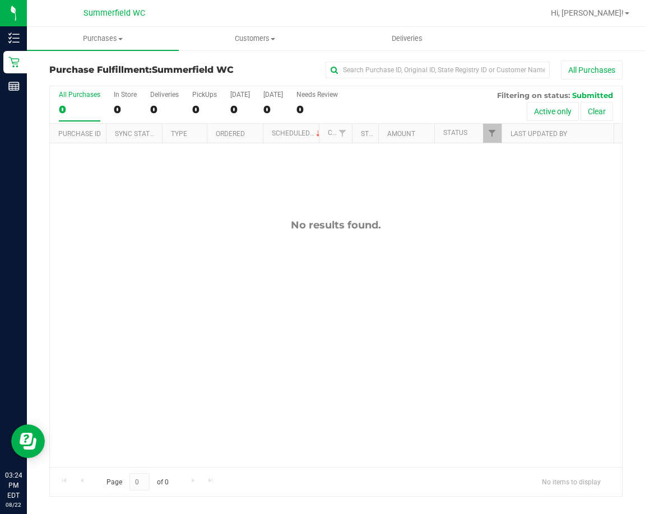
click at [195, 248] on div "No results found." at bounding box center [336, 342] width 572 height 399
drag, startPoint x: 173, startPoint y: 296, endPoint x: 166, endPoint y: 280, distance: 17.3
click at [166, 280] on div "No results found." at bounding box center [336, 342] width 572 height 399
